Goal: Transaction & Acquisition: Purchase product/service

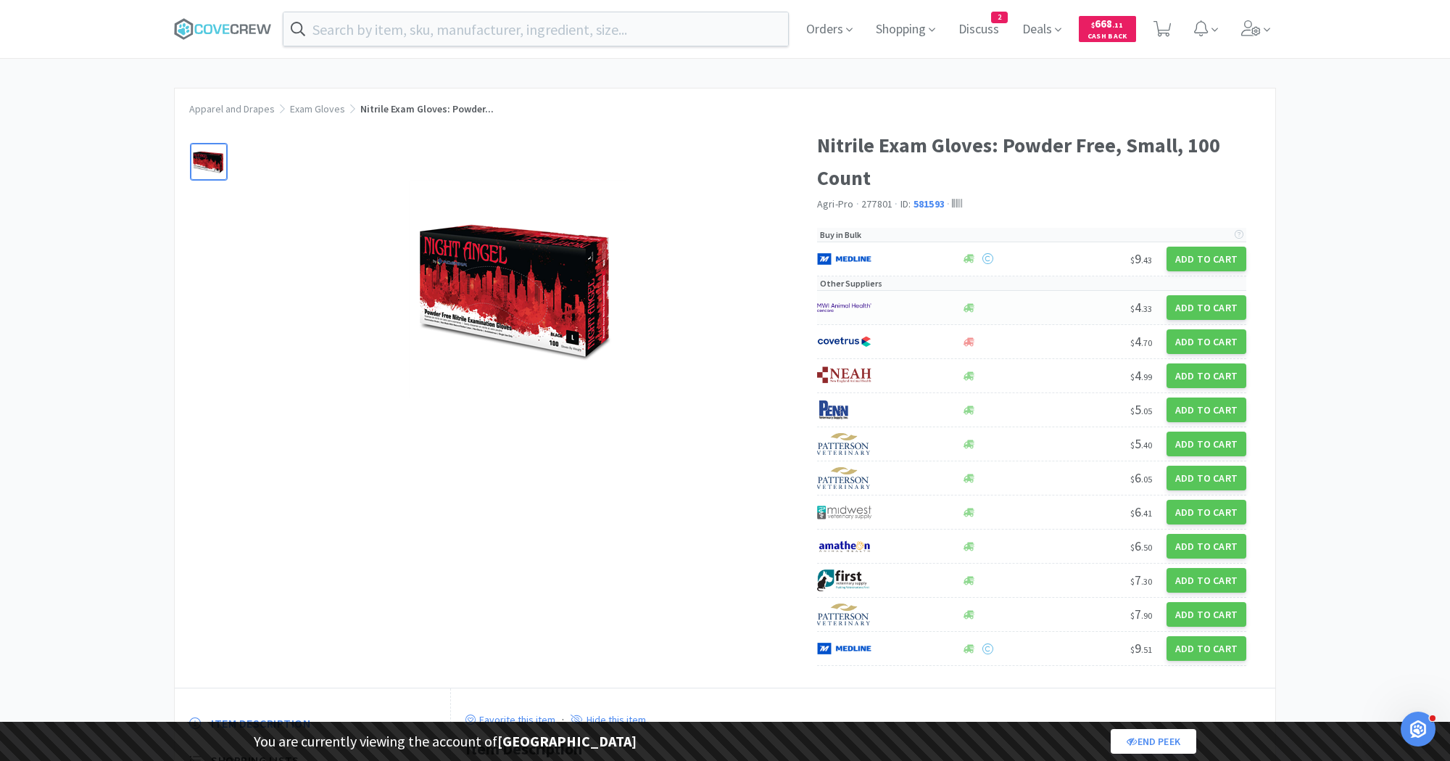
click at [885, 315] on div at bounding box center [881, 307] width 129 height 25
select select "1"
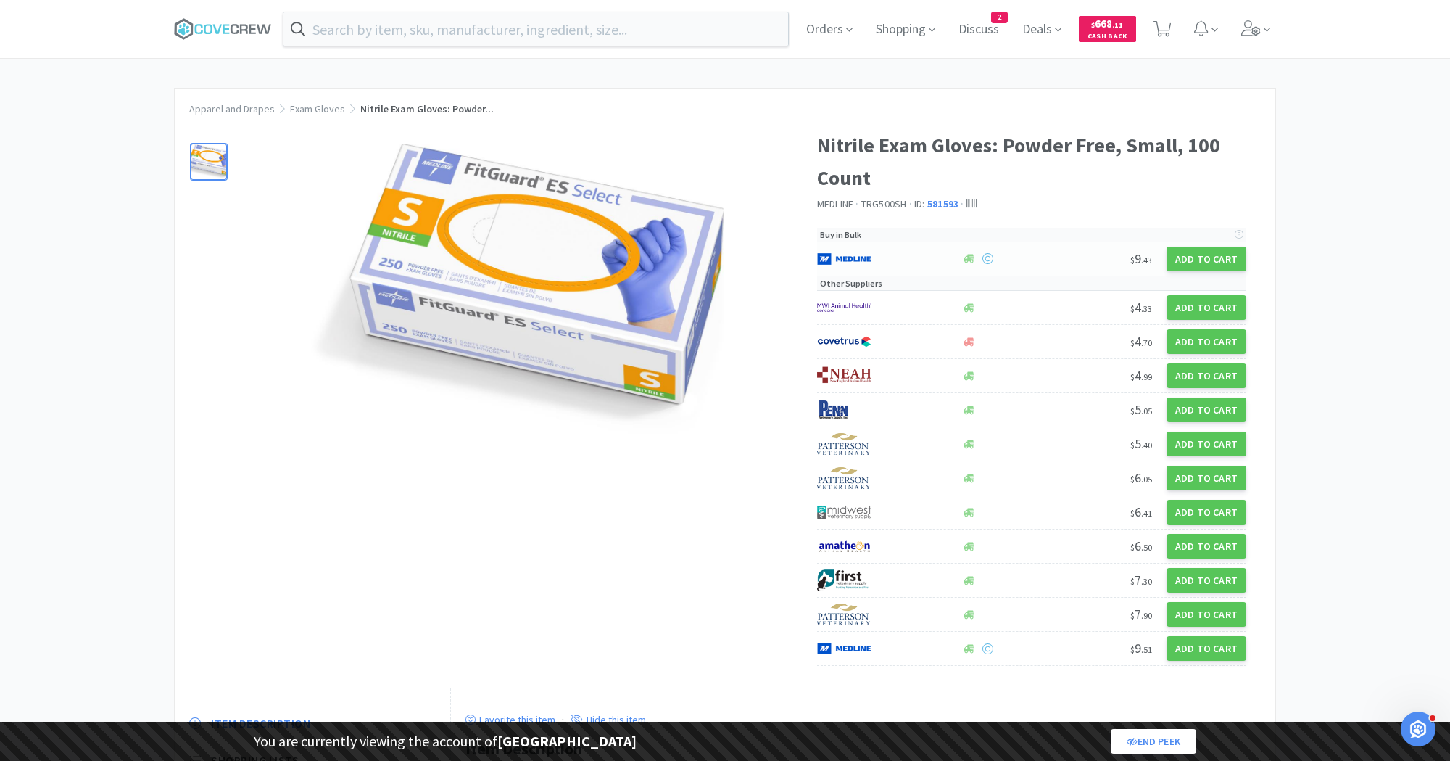
click at [896, 249] on div at bounding box center [881, 259] width 129 height 25
select select "1"
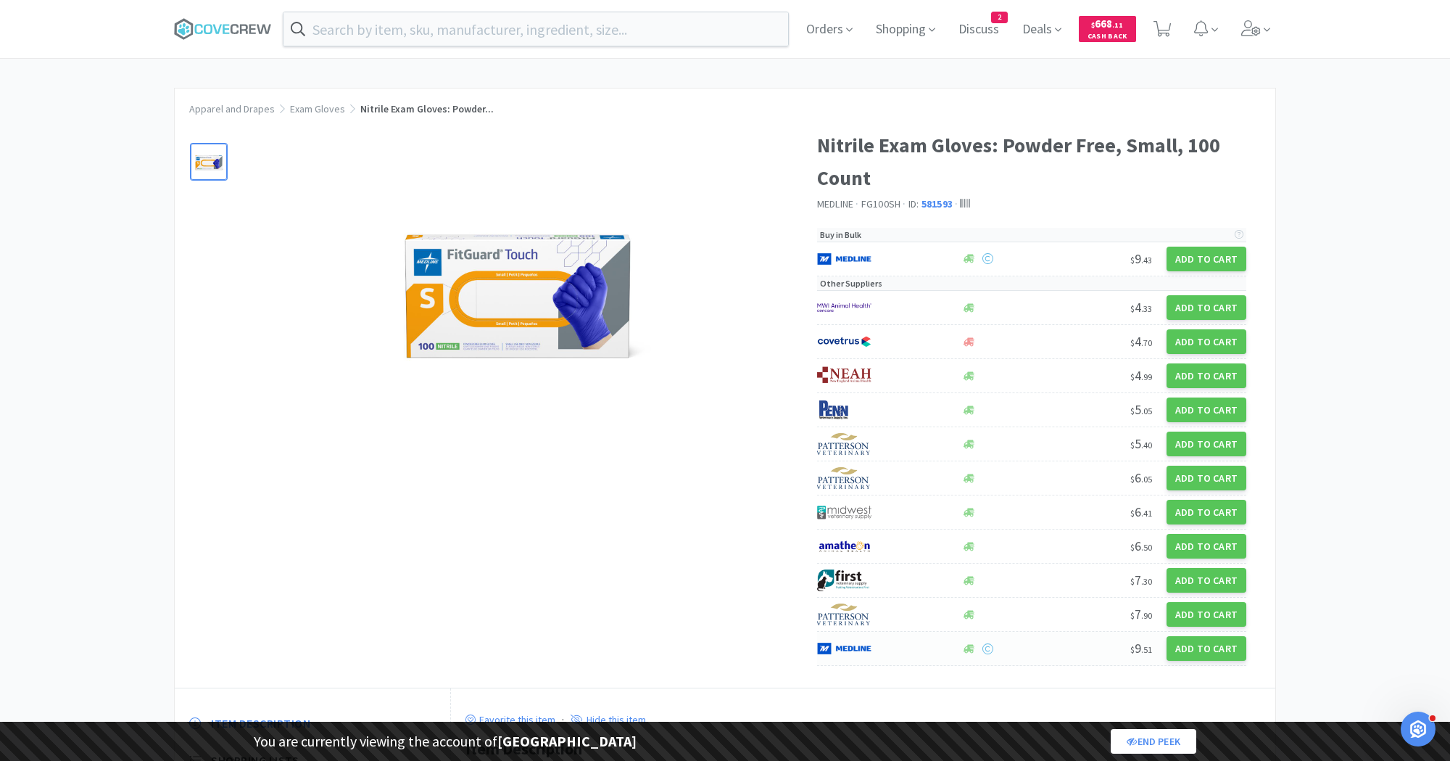
click at [896, 647] on div at bounding box center [881, 648] width 129 height 25
select select "1"
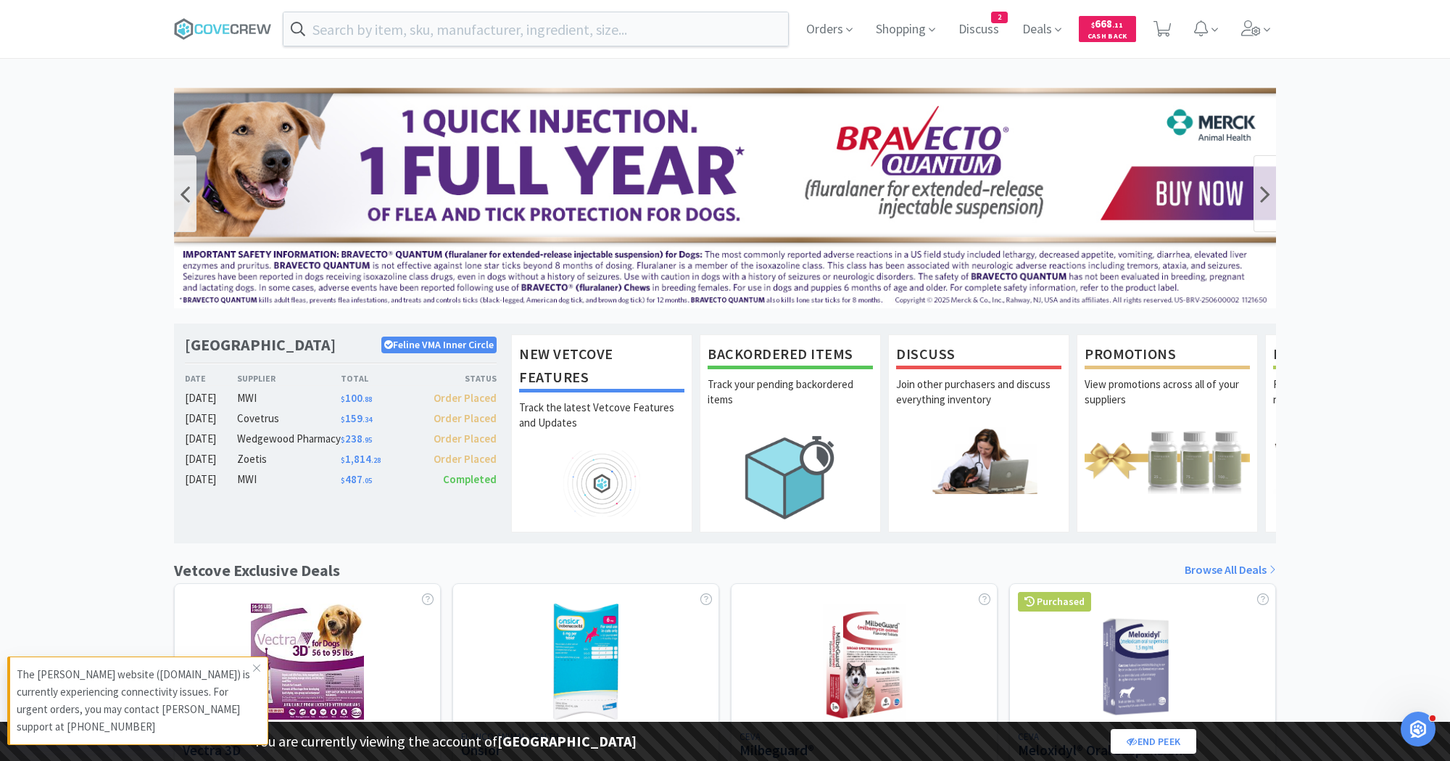
click at [428, 241] on img at bounding box center [725, 198] width 1102 height 220
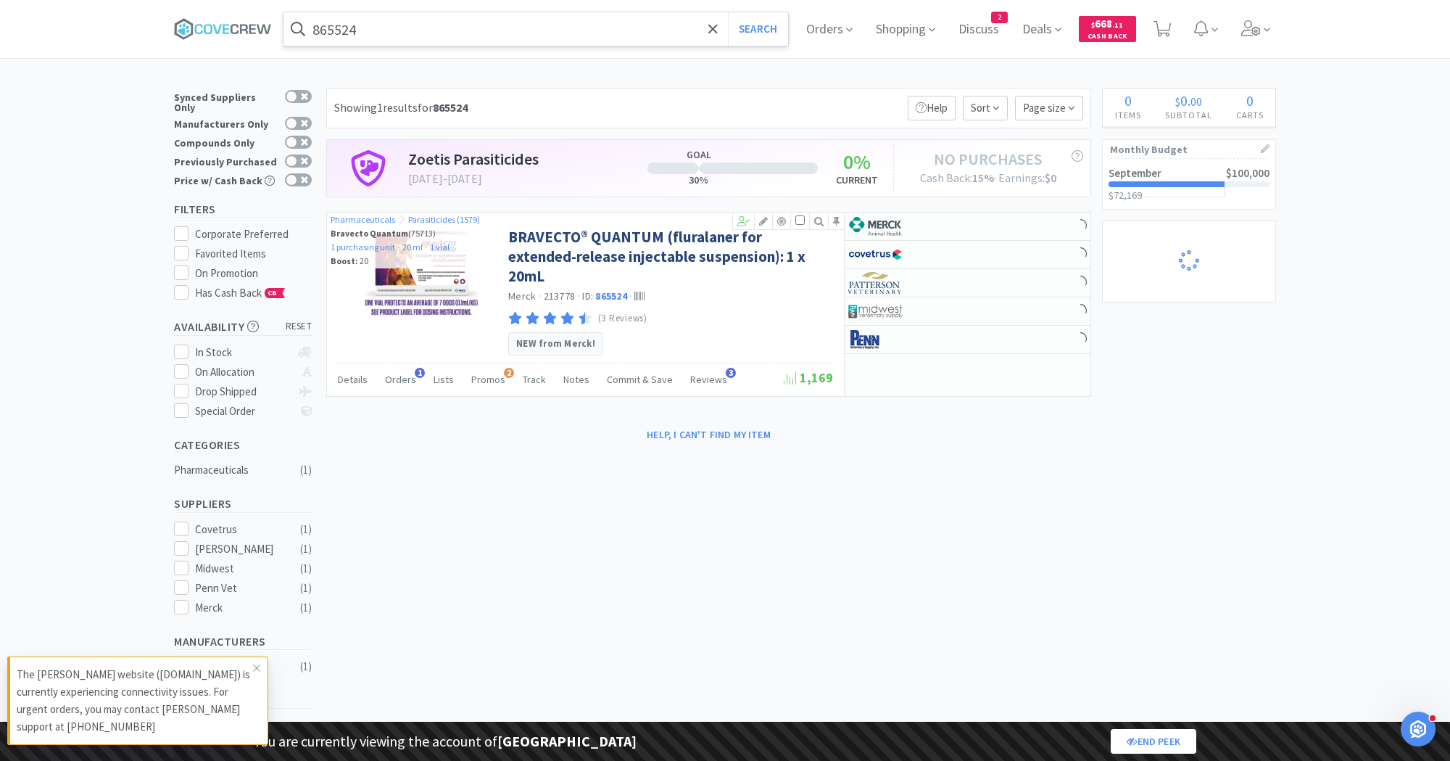
click at [416, 25] on input "865524" at bounding box center [535, 28] width 505 height 33
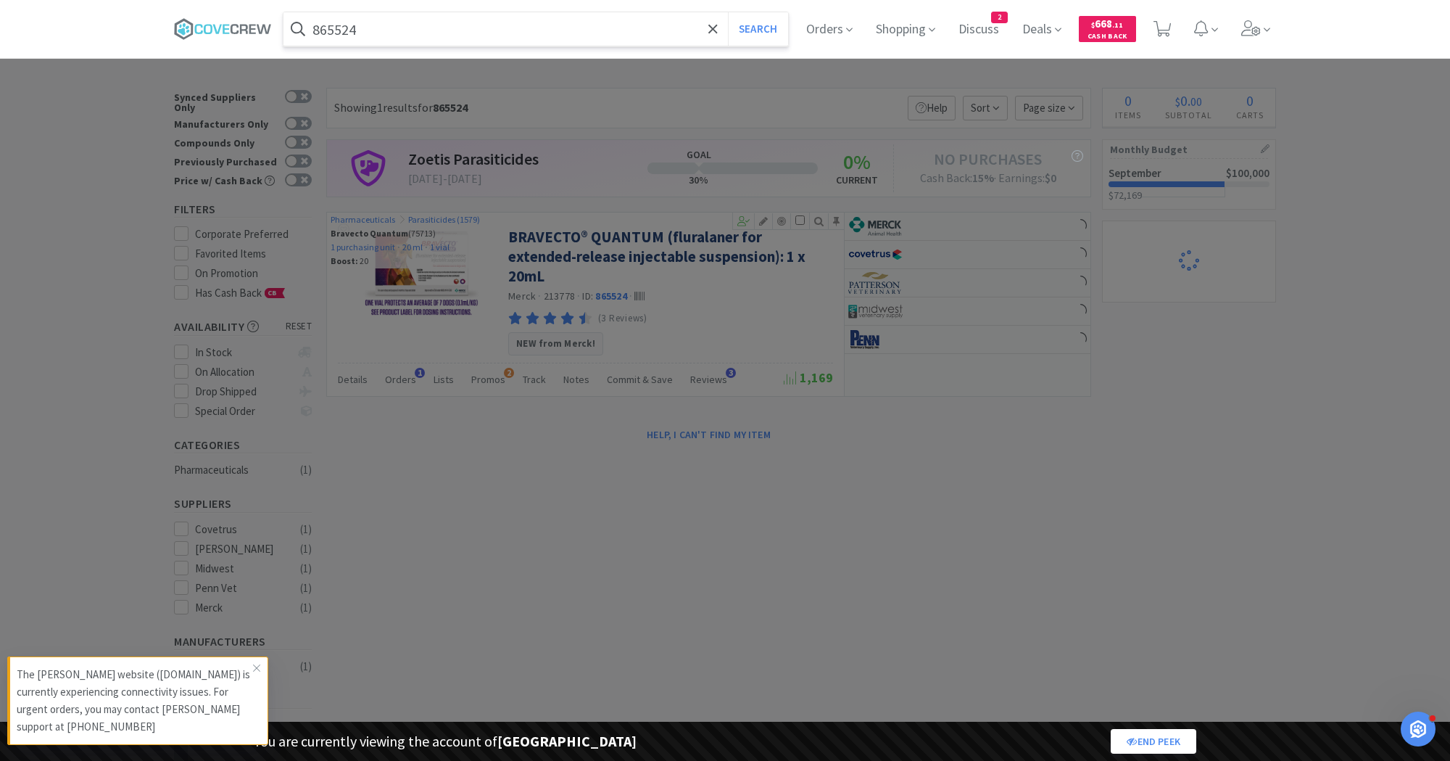
paste input "581593"
type input "581593"
click at [728, 12] on button "Search" at bounding box center [758, 28] width 60 height 33
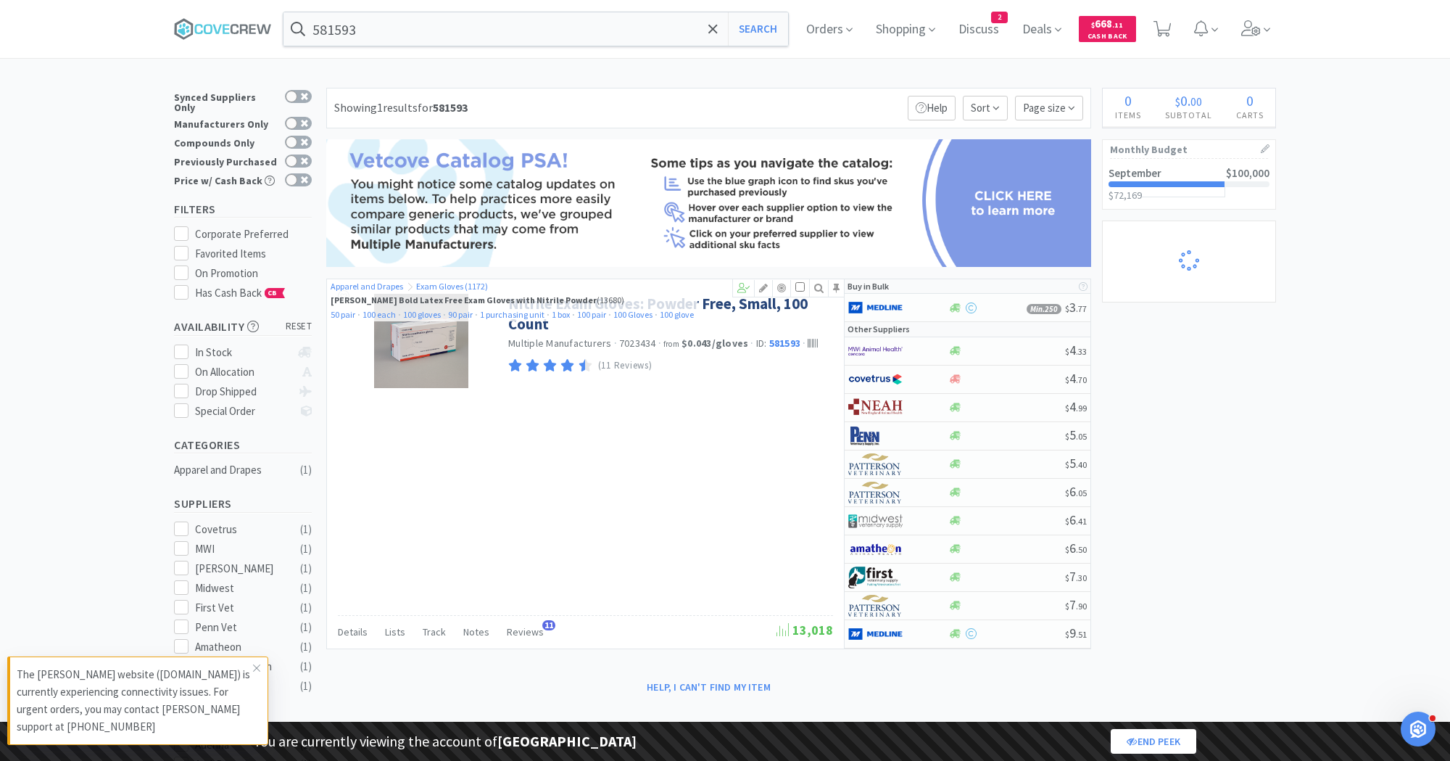
select select "1"
select select "8"
select select "1"
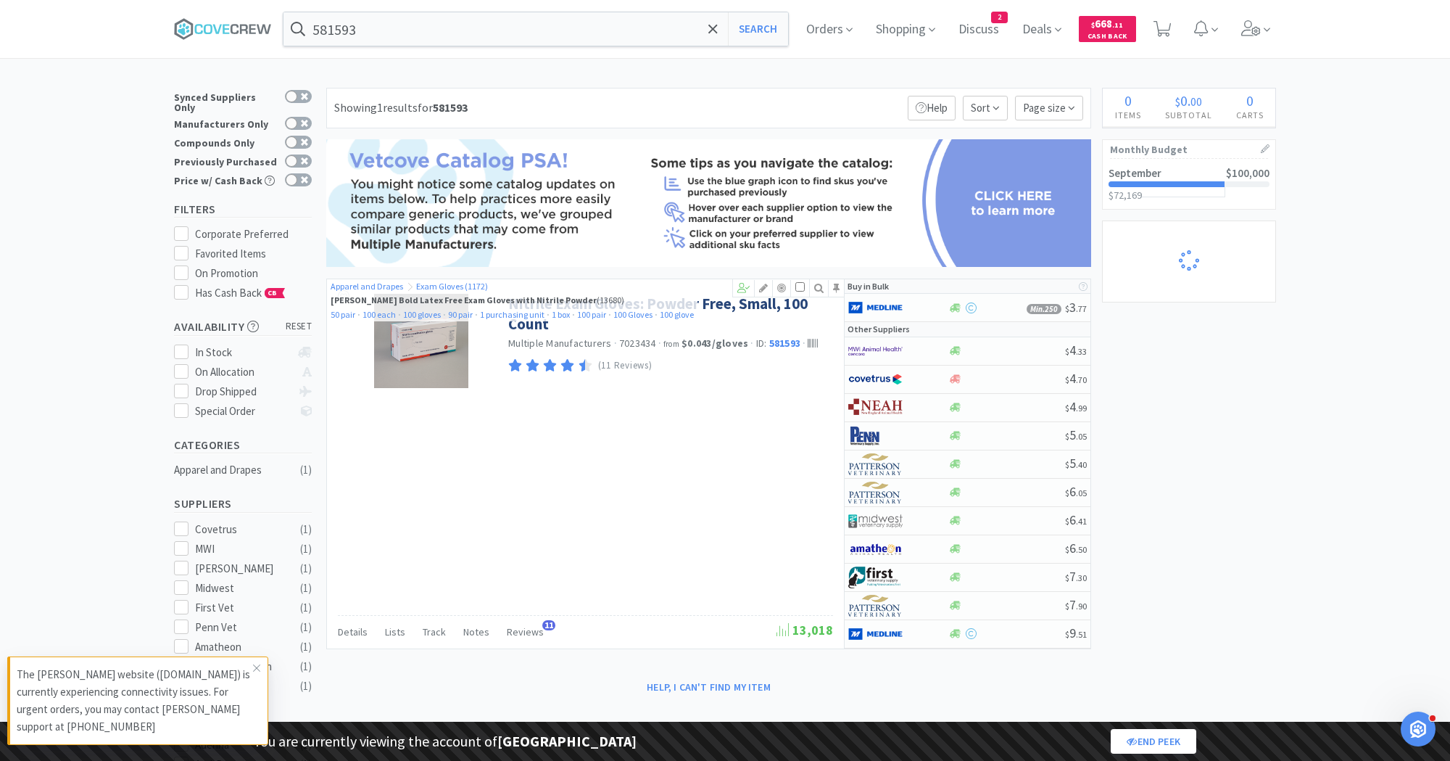
select select "2"
select select "1"
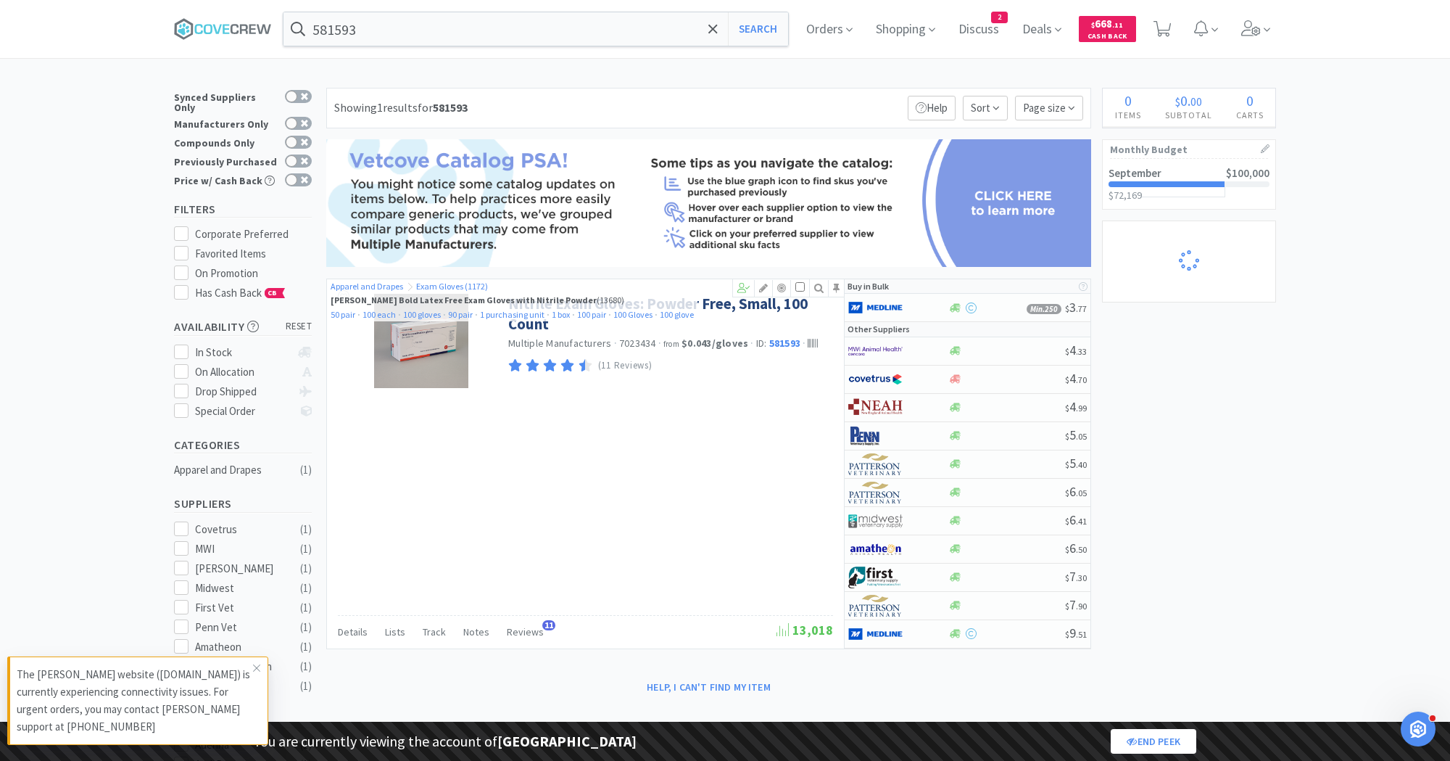
select select "1"
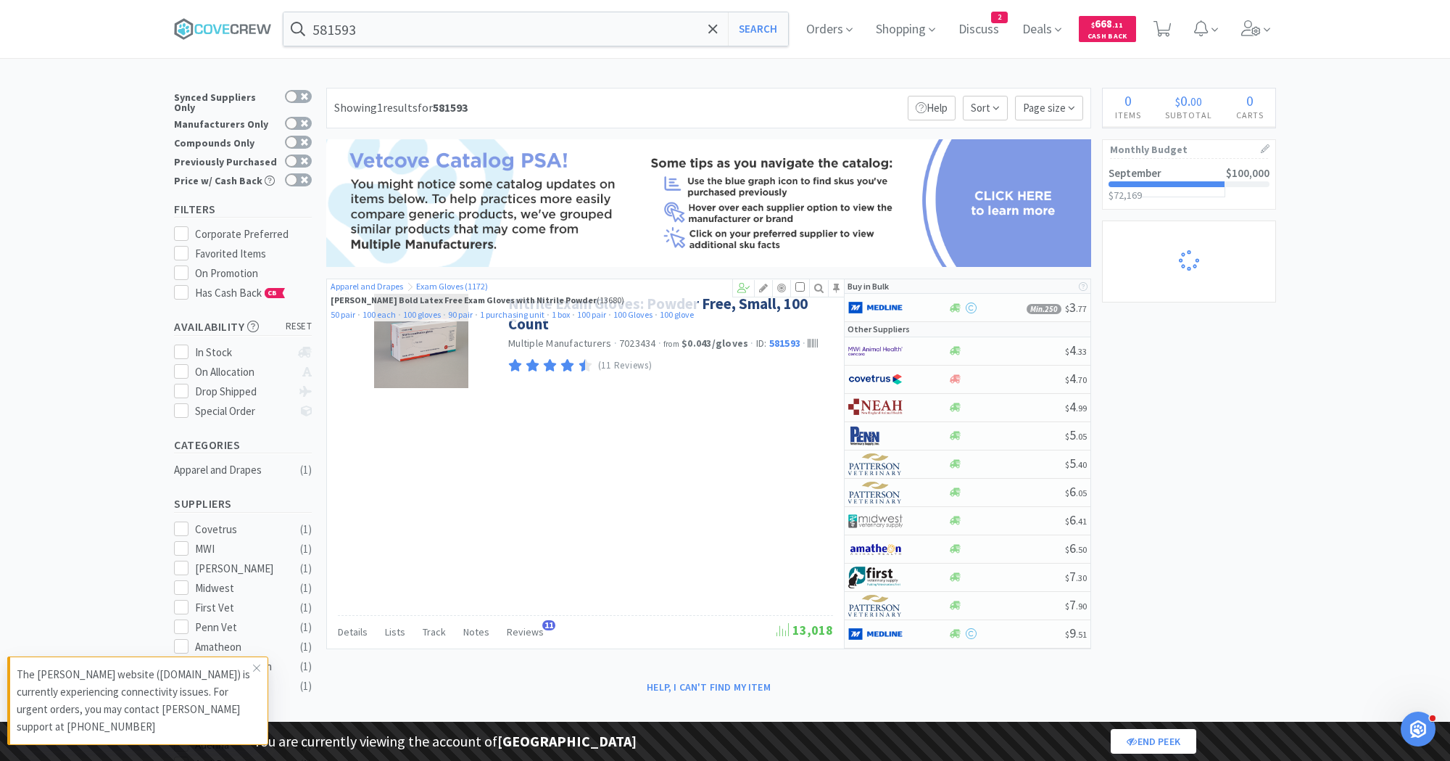
select select "1"
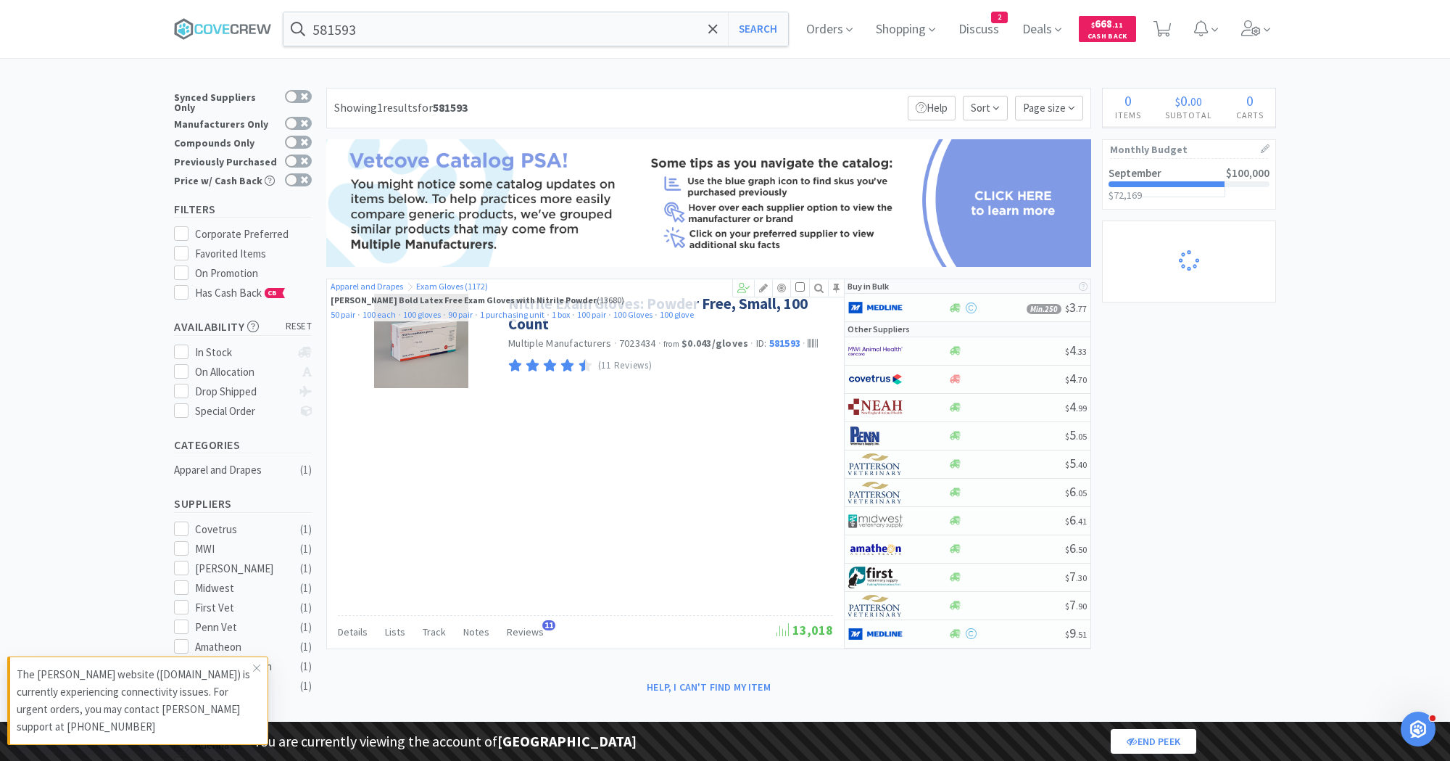
select select "1"
select select "2"
select select "1"
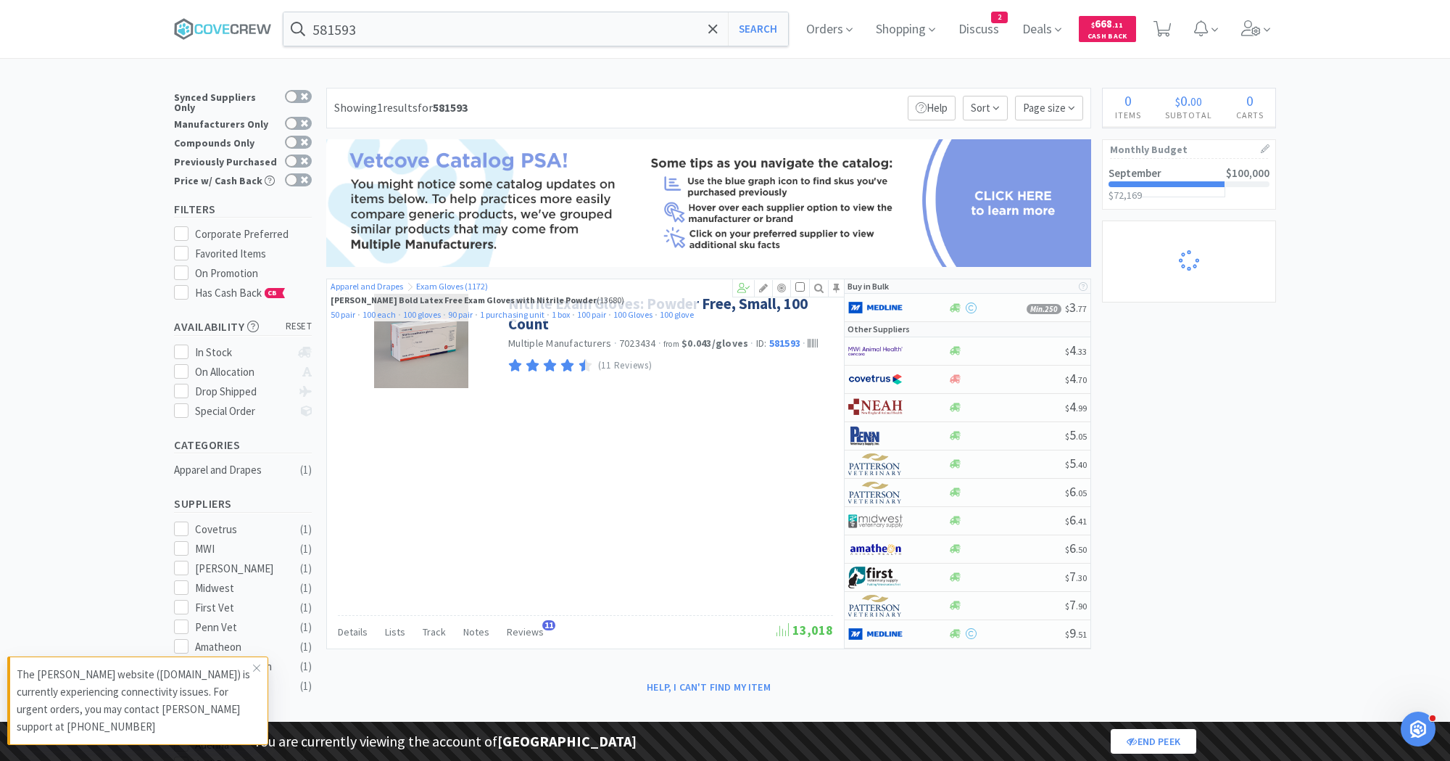
select select "1"
select select "5"
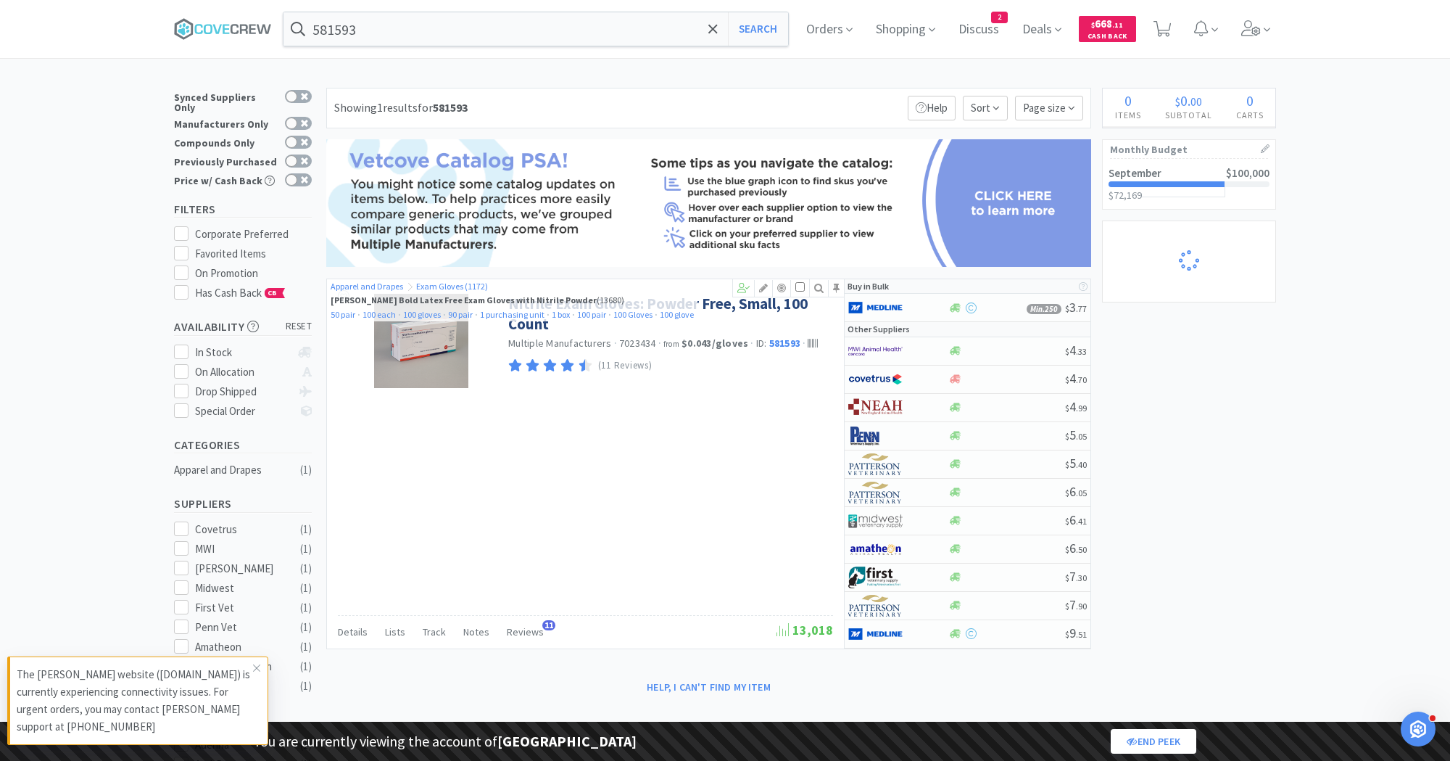
select select "2"
select select "1"
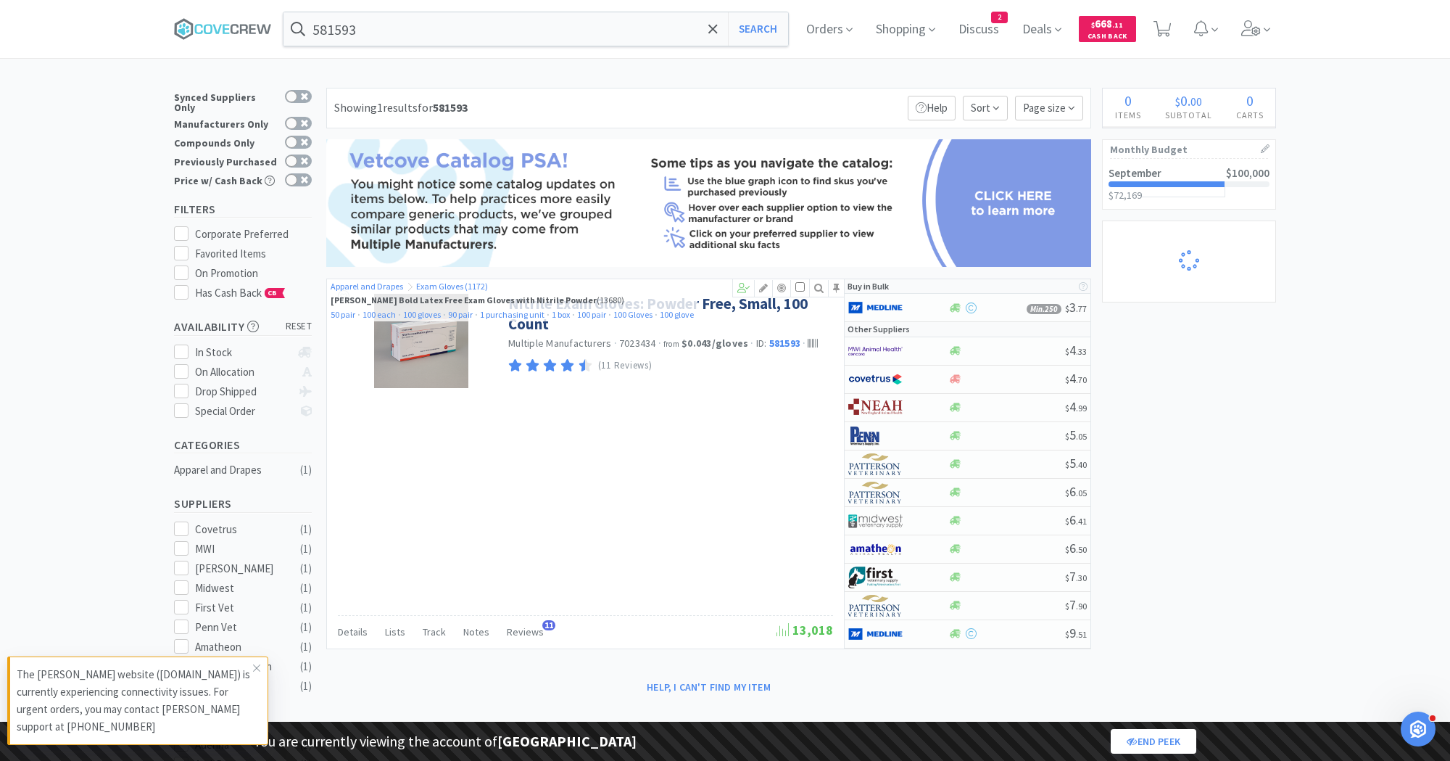
select select "1"
select select "2"
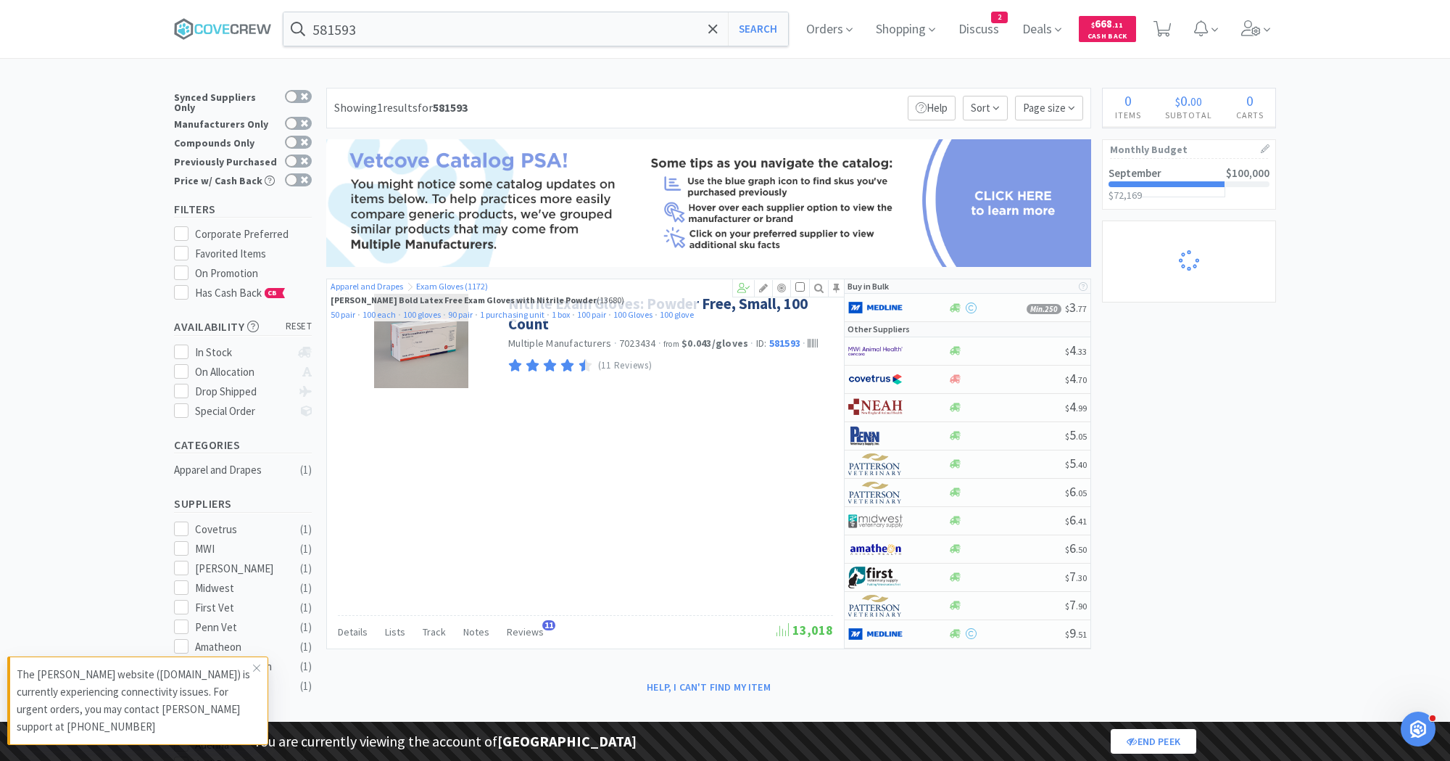
select select "1"
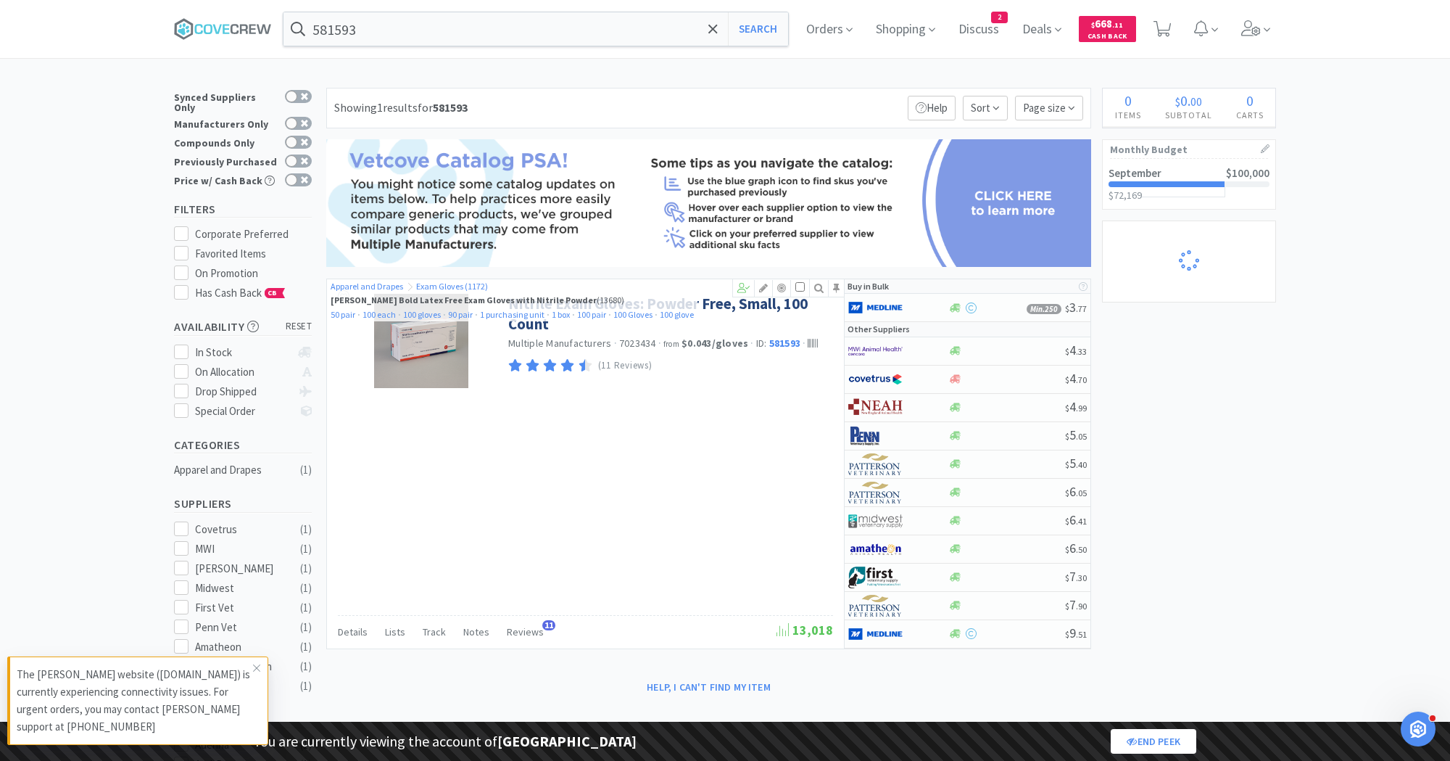
select select "3"
select select "2"
select select "3"
select select "2"
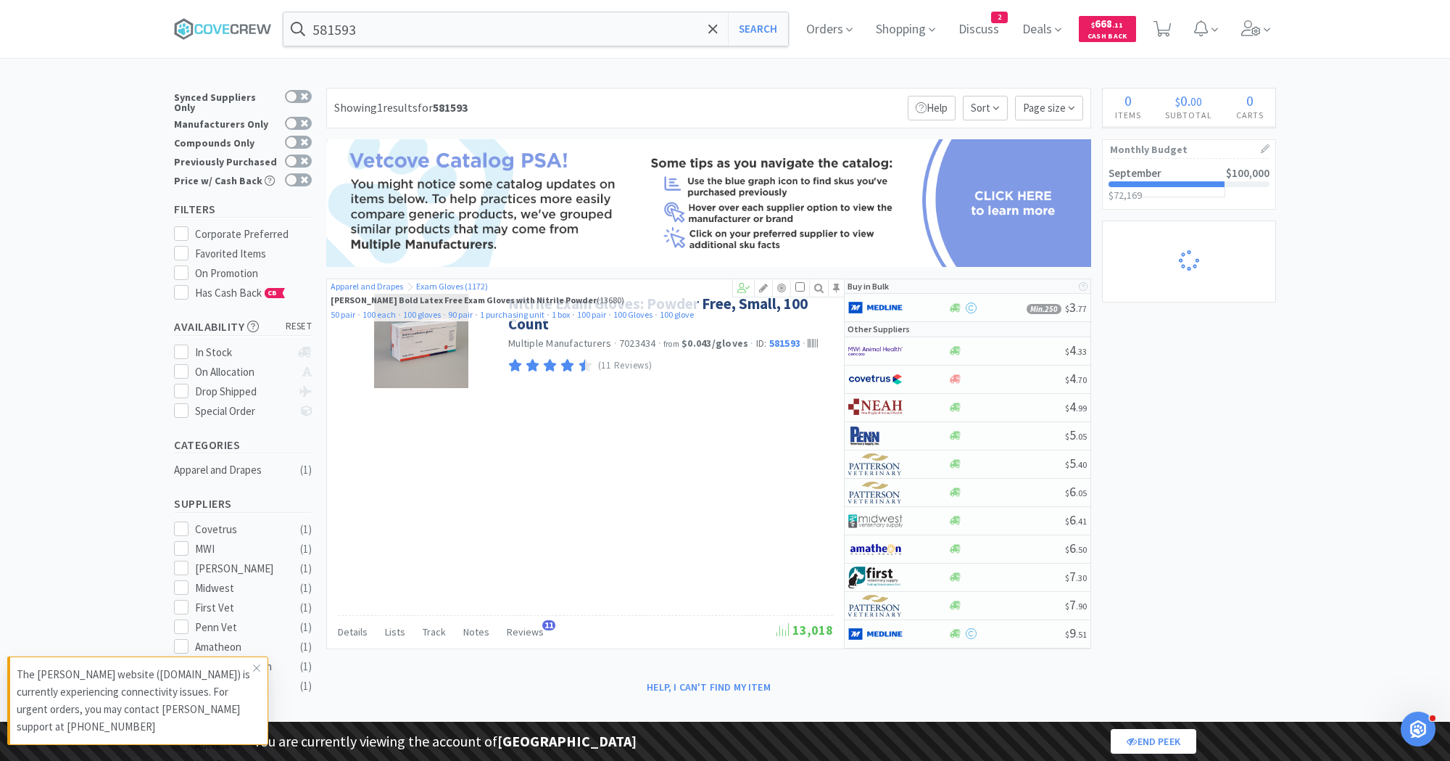
select select "1"
select select "2"
select select "1"
select select "5"
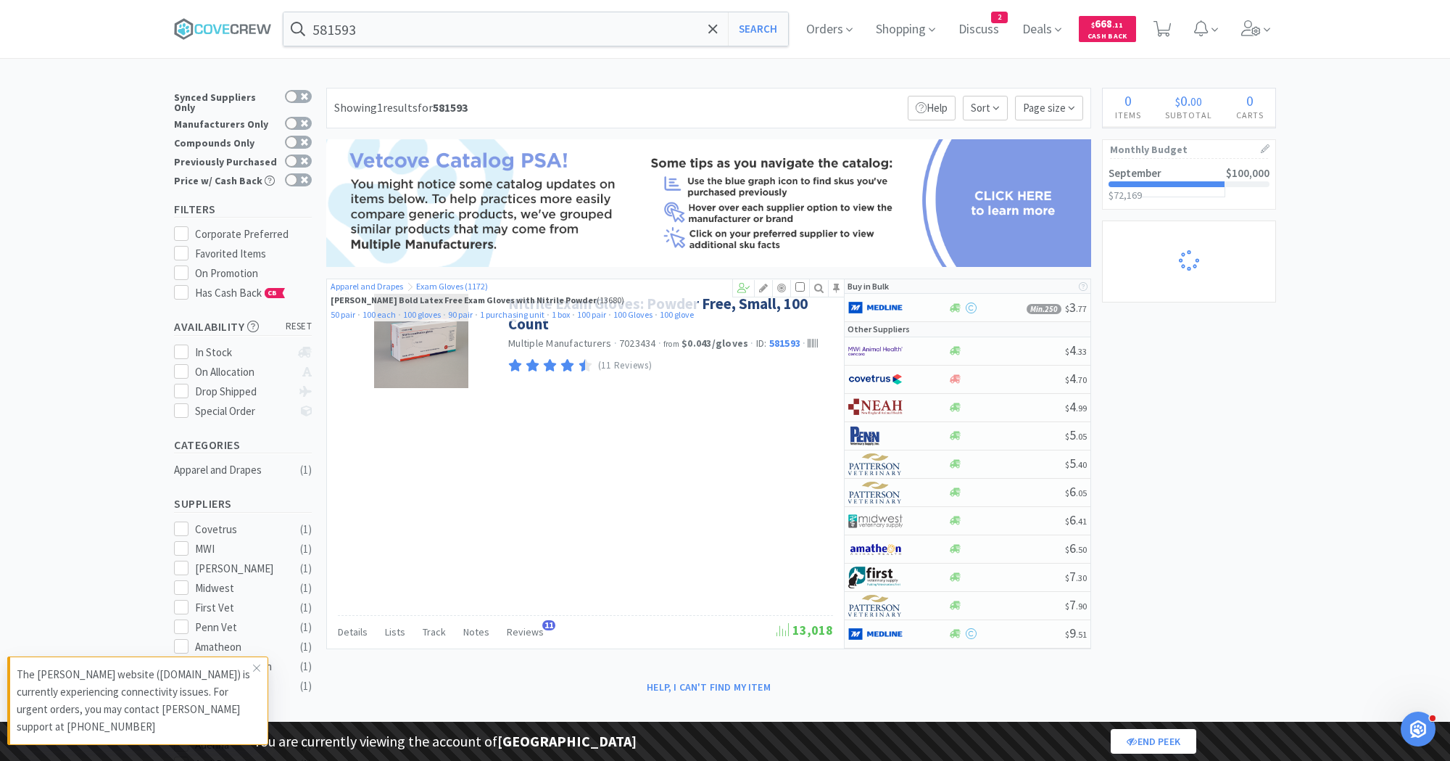
select select "2"
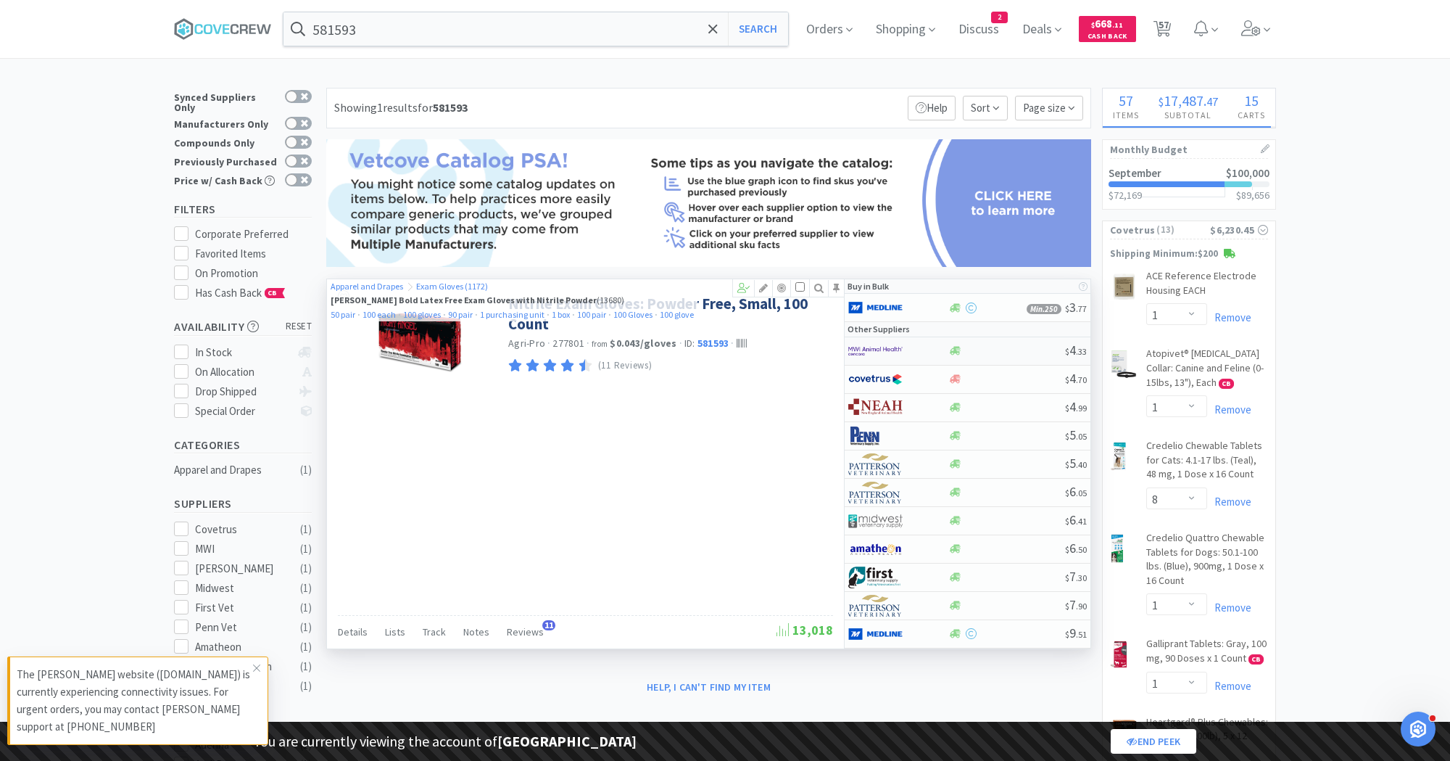
click at [903, 352] on div at bounding box center [888, 351] width 80 height 25
select select "1"
click at [894, 340] on img at bounding box center [875, 351] width 54 height 22
select select "1"
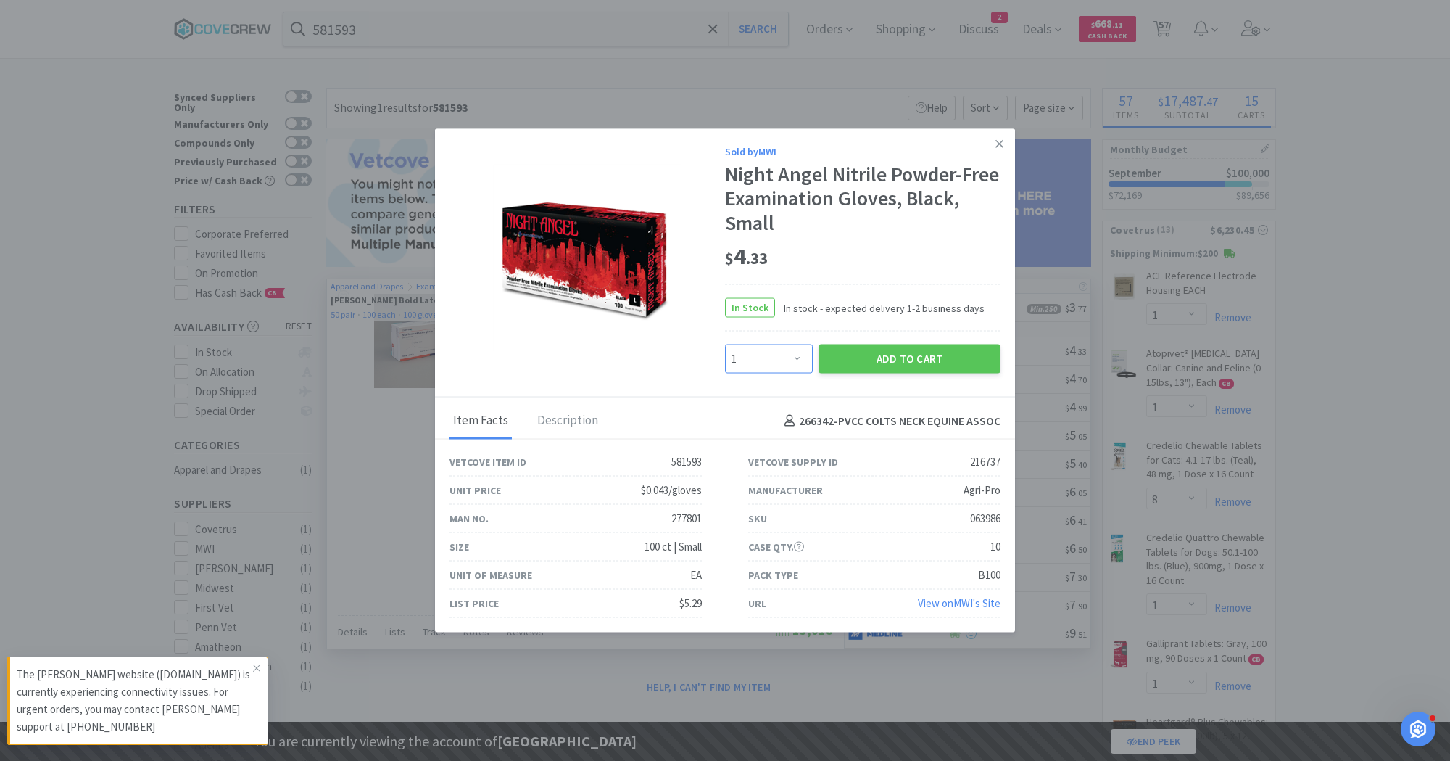
click at [810, 347] on select "Enter Quantity 1 2 3 4 5 6 7 8 9 10 11 12 13 14 15 16 17 18 19 20 Enter Quantity" at bounding box center [769, 358] width 88 height 29
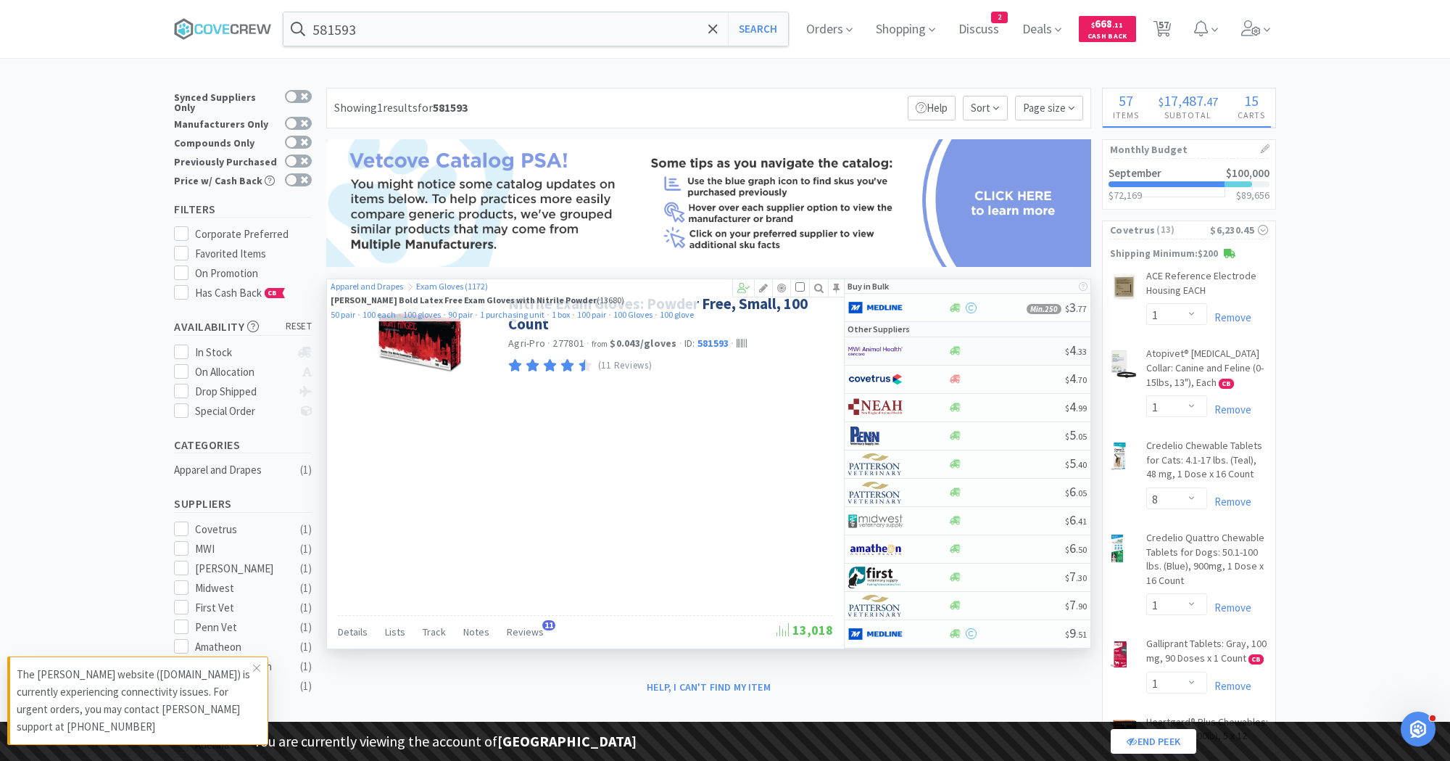
click at [916, 345] on div at bounding box center [888, 351] width 80 height 25
select select "1"
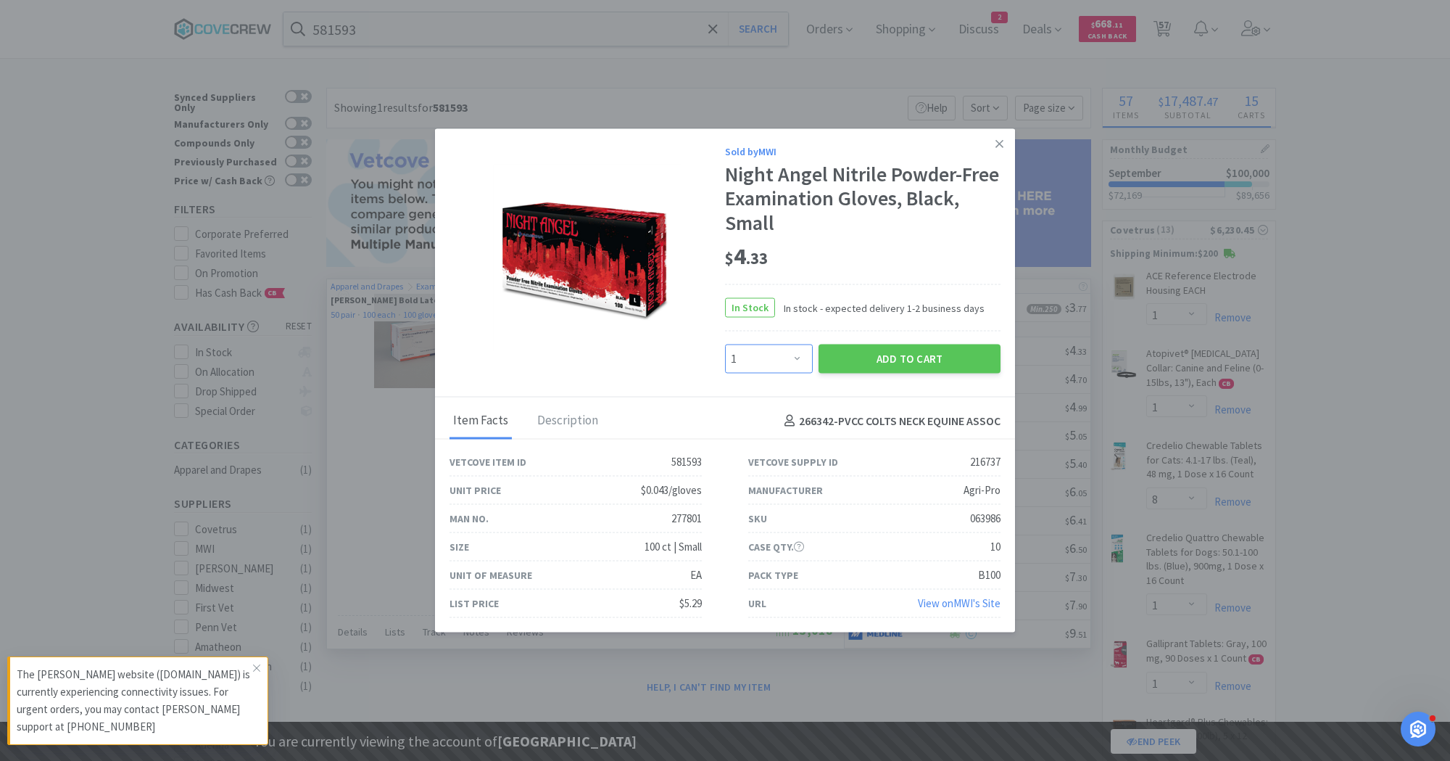
click at [774, 356] on select "Enter Quantity 1 2 3 4 5 6 7 8 9 10 11 12 13 14 15 16 17 18 19 20 Enter Quantity" at bounding box center [769, 358] width 88 height 29
